Goal: Transaction & Acquisition: Subscribe to service/newsletter

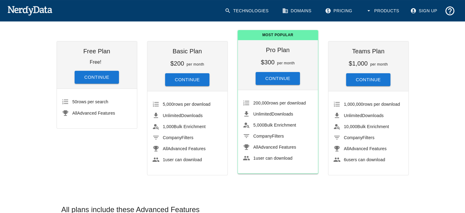
scroll to position [73, 0]
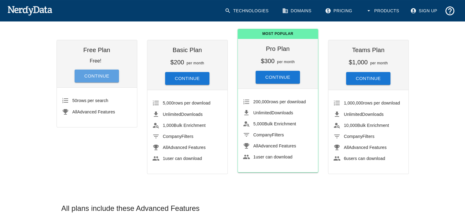
click at [109, 73] on button "Continue" at bounding box center [97, 75] width 45 height 13
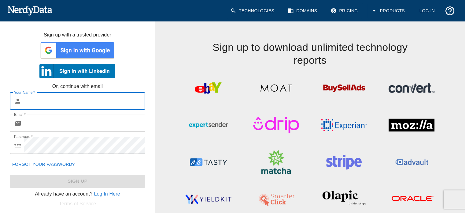
click at [94, 101] on input "Your Name   *" at bounding box center [84, 100] width 121 height 17
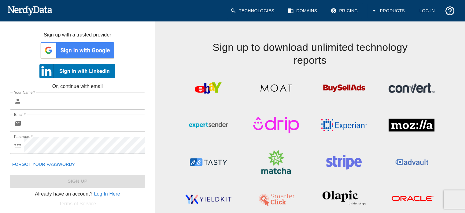
click at [154, 136] on div "Your Name   * ​ Your Name   * Email   * ​ Email   * Password   * ​ Password   *…" at bounding box center [75, 137] width 160 height 100
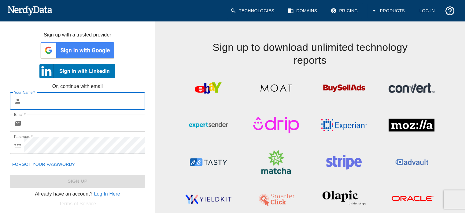
click at [89, 98] on input "Your Name   *" at bounding box center [84, 100] width 121 height 17
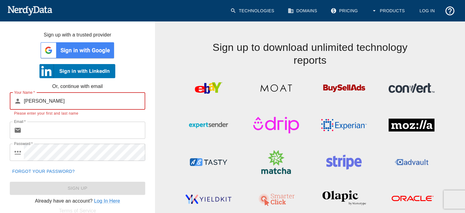
type input "[PERSON_NAME]"
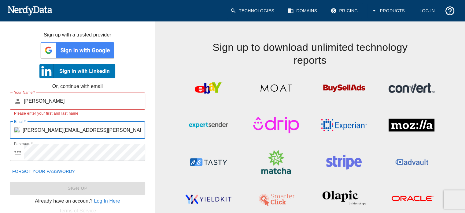
type input "[PERSON_NAME][EMAIL_ADDRESS][PERSON_NAME][DOMAIN_NAME]"
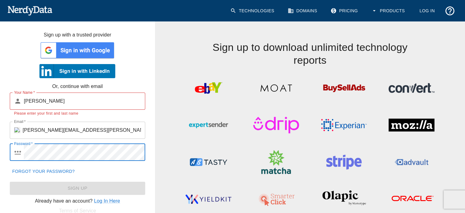
click at [145, 152] on nordpass-icon at bounding box center [145, 152] width 0 height 0
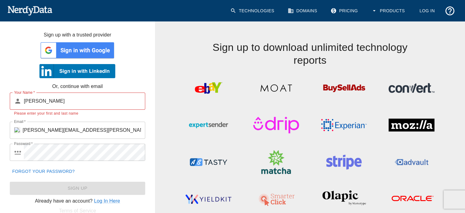
click at [120, 173] on div "Forgot your password?" at bounding box center [75, 169] width 140 height 16
click at [146, 175] on div "Your Name   * ​ [PERSON_NAME] Your Name   * Please enter your first and last na…" at bounding box center [75, 140] width 160 height 107
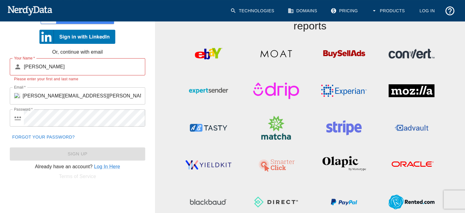
scroll to position [37, 0]
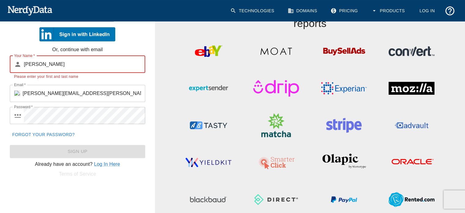
click at [95, 62] on input "[PERSON_NAME]" at bounding box center [84, 64] width 121 height 17
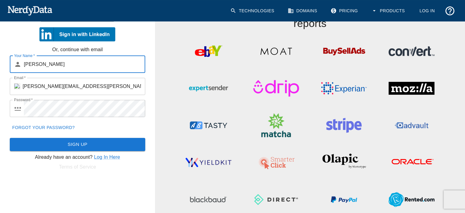
type input "[PERSON_NAME]"
click at [110, 144] on button "Sign Up" at bounding box center [77, 144] width 135 height 13
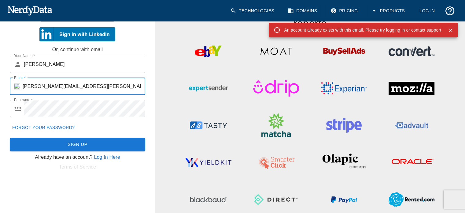
drag, startPoint x: 53, startPoint y: 85, endPoint x: 0, endPoint y: 92, distance: 53.4
click at [0, 92] on div "Your Name   * ​ [PERSON_NAME] Your Name   * Email   * ​ [PERSON_NAME][EMAIL_ADD…" at bounding box center [75, 101] width 160 height 100
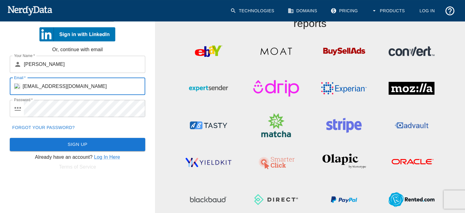
type input "[EMAIL_ADDRESS][DOMAIN_NAME]"
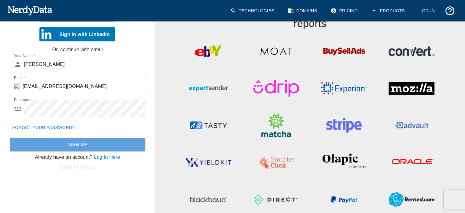
click at [74, 142] on button "Sign Up" at bounding box center [77, 144] width 135 height 13
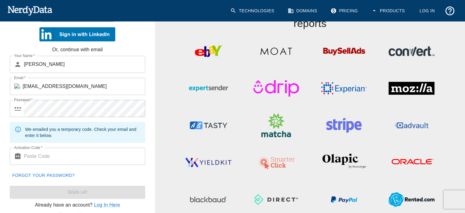
click at [98, 157] on input "Activation Code   *" at bounding box center [84, 155] width 121 height 17
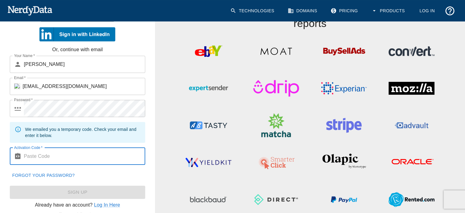
paste input "449276"
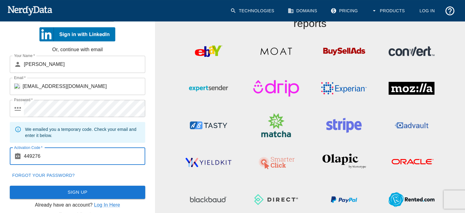
type input "449276"
click at [92, 188] on button "Sign Up" at bounding box center [77, 191] width 135 height 13
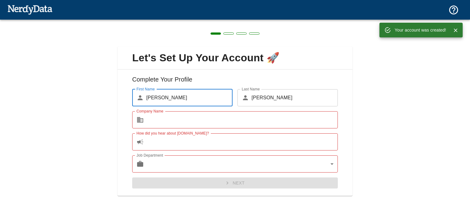
click at [203, 115] on input "Company Name" at bounding box center [241, 119] width 191 height 17
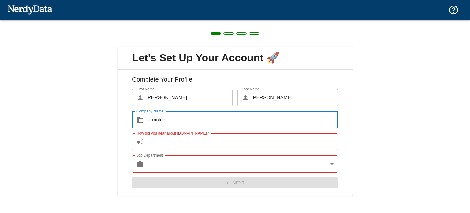
type input "formclue"
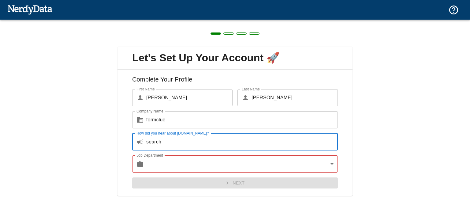
type input "search"
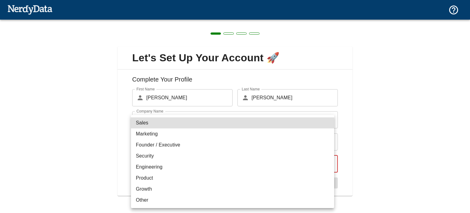
click at [314, 21] on body "Technologies Domains Pricing Products Create a Report Create a list of websites…" at bounding box center [235, 10] width 470 height 21
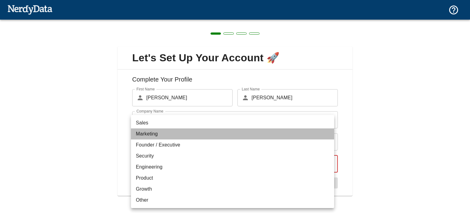
click at [275, 135] on li "Marketing" at bounding box center [232, 133] width 203 height 11
type input "marketing"
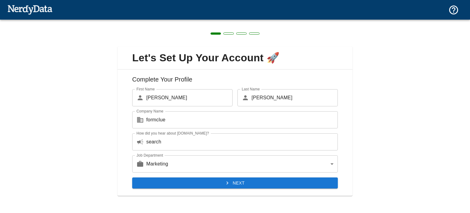
click at [380, 155] on div "Let's Set Up Your Account 🚀 Complete Your Profile First Name ​ [PERSON_NAME] Fi…" at bounding box center [235, 117] width 470 height 195
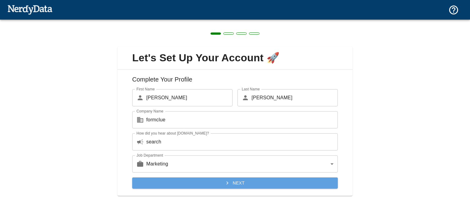
click at [316, 183] on button "Next" at bounding box center [234, 182] width 205 height 11
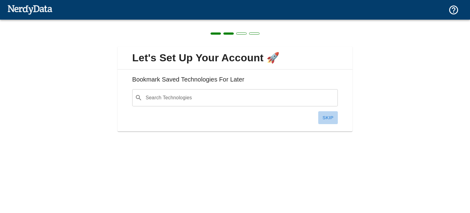
click at [331, 116] on button "Skip" at bounding box center [328, 117] width 20 height 13
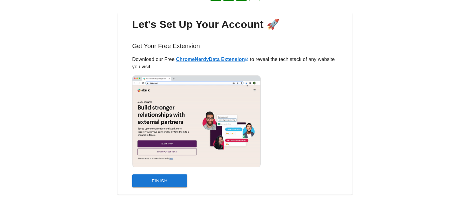
scroll to position [34, 0]
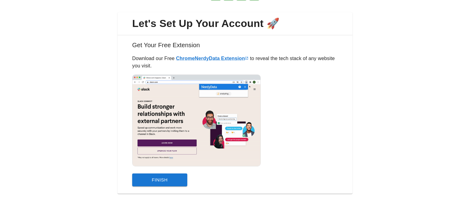
click at [175, 178] on button "Finish" at bounding box center [159, 179] width 55 height 13
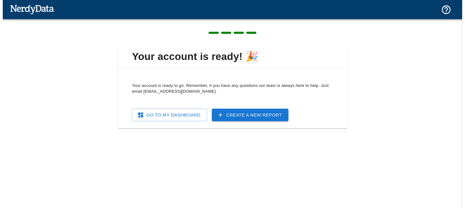
scroll to position [0, 0]
click at [182, 117] on link "Go To My Dashboard" at bounding box center [170, 117] width 77 height 13
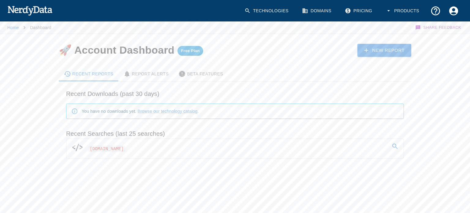
click at [395, 144] on icon at bounding box center [394, 145] width 7 height 7
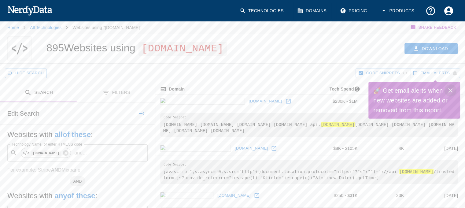
click at [449, 91] on icon "Close" at bounding box center [450, 90] width 7 height 7
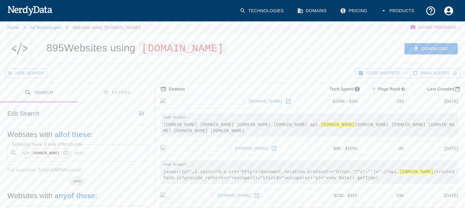
click at [437, 49] on button "Download" at bounding box center [431, 48] width 53 height 11
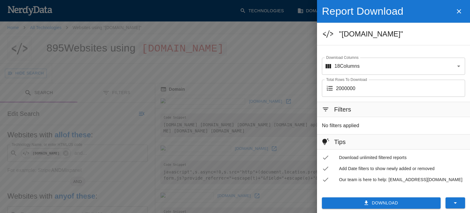
click at [410, 202] on button "Download" at bounding box center [381, 202] width 119 height 11
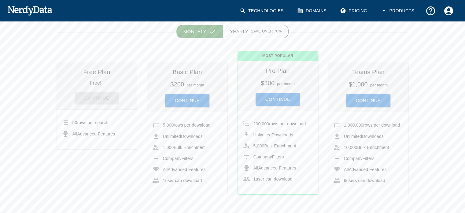
scroll to position [54, 0]
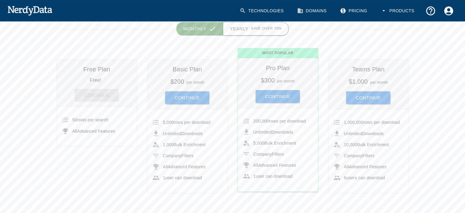
click at [256, 29] on span "Save over 70%" at bounding box center [266, 29] width 31 height 6
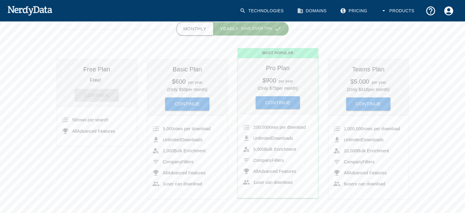
click at [195, 31] on button "Monthly" at bounding box center [194, 28] width 37 height 13
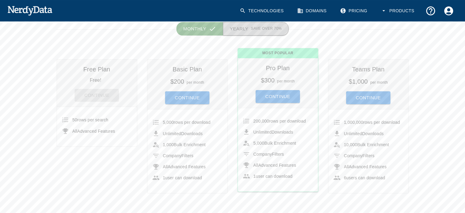
click at [233, 27] on button "Yearly Save over 70%" at bounding box center [256, 28] width 66 height 13
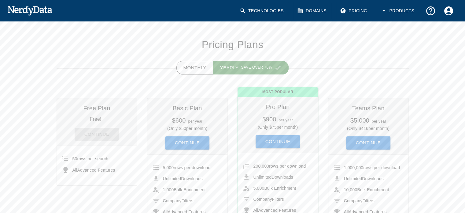
scroll to position [0, 0]
